Goal: Information Seeking & Learning: Stay updated

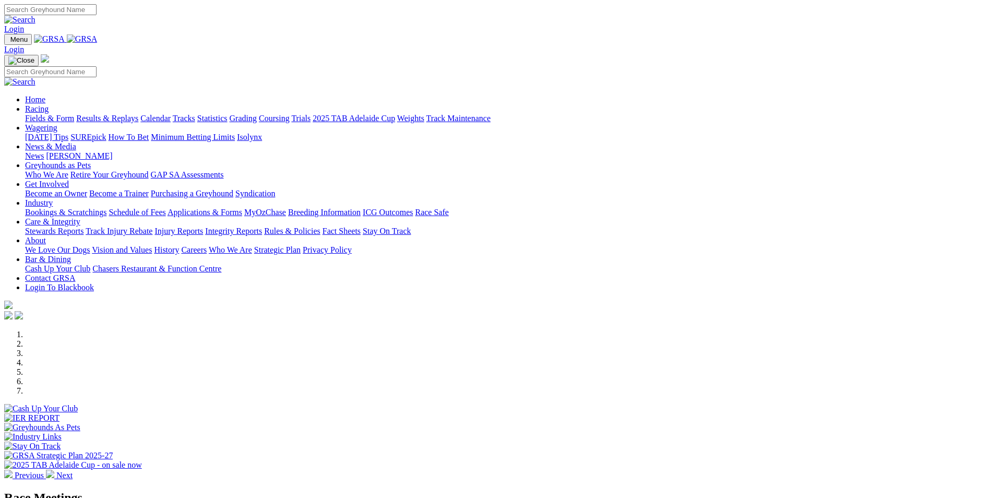
drag, startPoint x: 0, startPoint y: 0, endPoint x: 395, endPoint y: 38, distance: 397.0
click at [76, 142] on link "News & Media" at bounding box center [50, 146] width 51 height 9
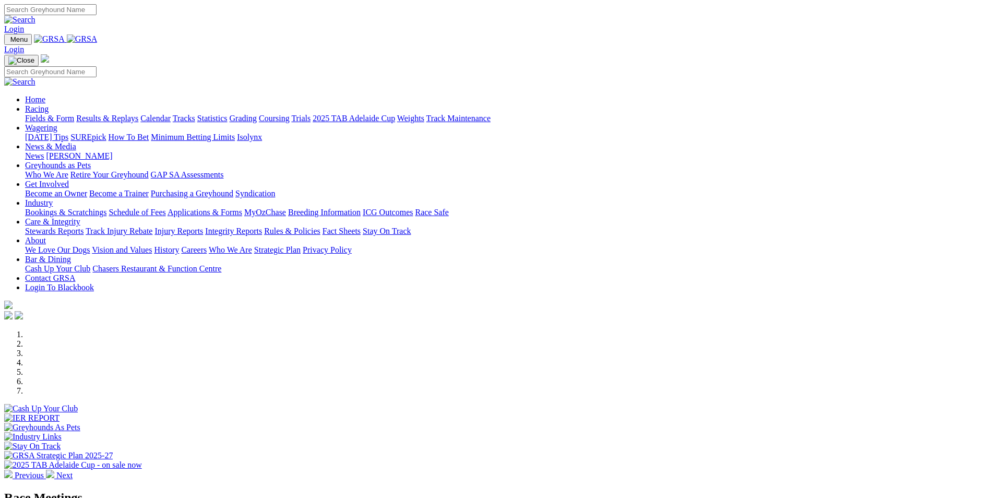
click at [76, 142] on link "News & Media" at bounding box center [50, 146] width 51 height 9
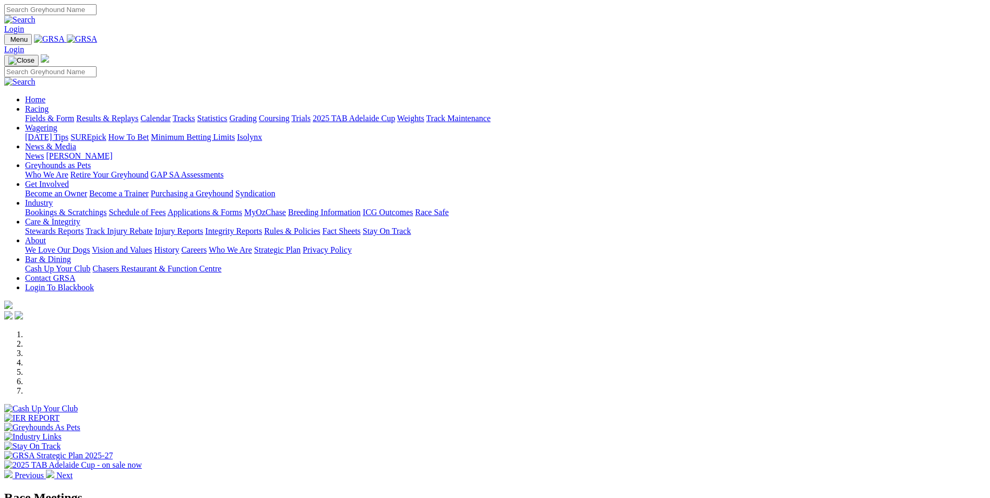
click at [76, 142] on link "News & Media" at bounding box center [50, 146] width 51 height 9
click at [44, 151] on link "News" at bounding box center [34, 155] width 19 height 9
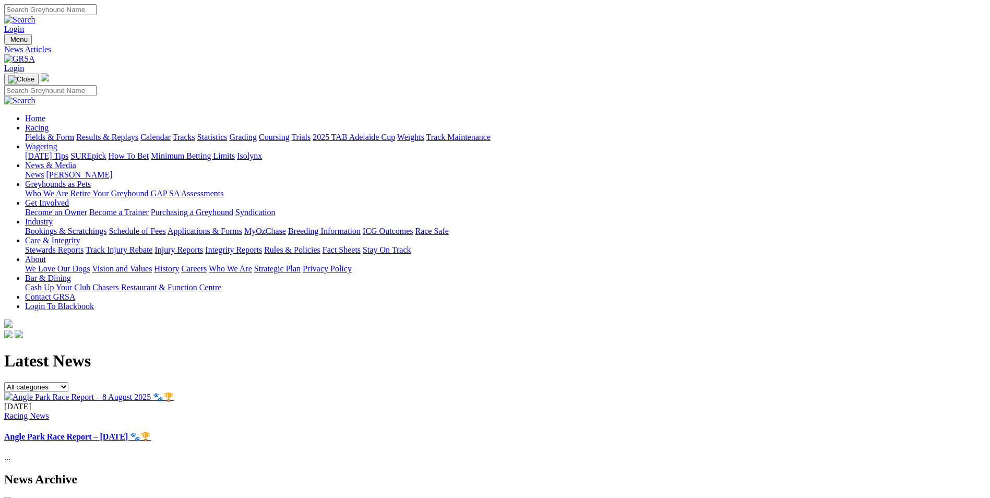
click at [112, 170] on link "[PERSON_NAME]" at bounding box center [79, 174] width 66 height 9
